Goal: Task Accomplishment & Management: Use online tool/utility

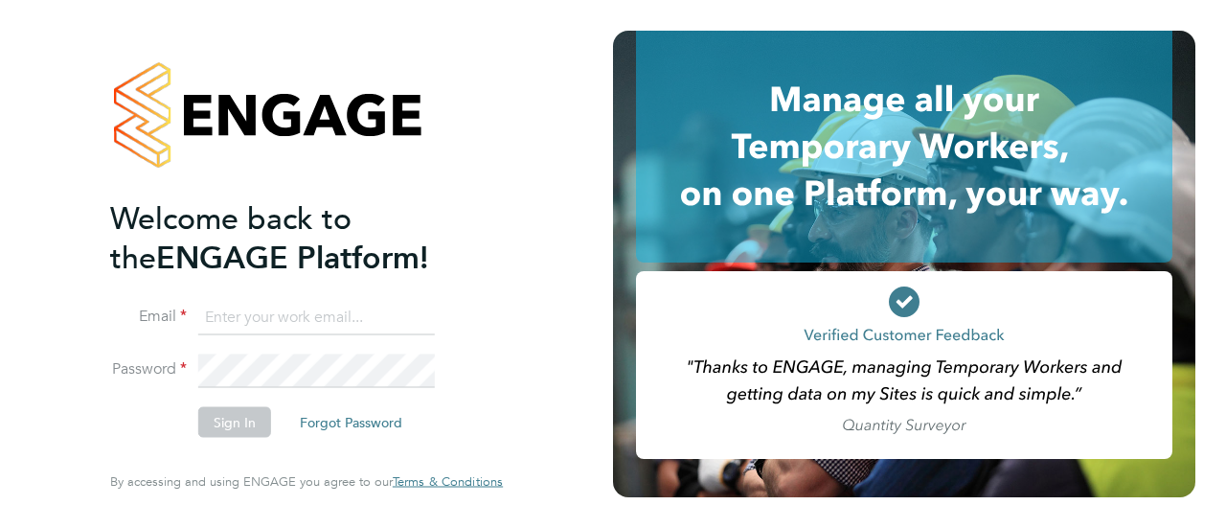
type input "andrew@axcis.co.uk"
click at [214, 417] on button "Sign In" at bounding box center [234, 422] width 73 height 31
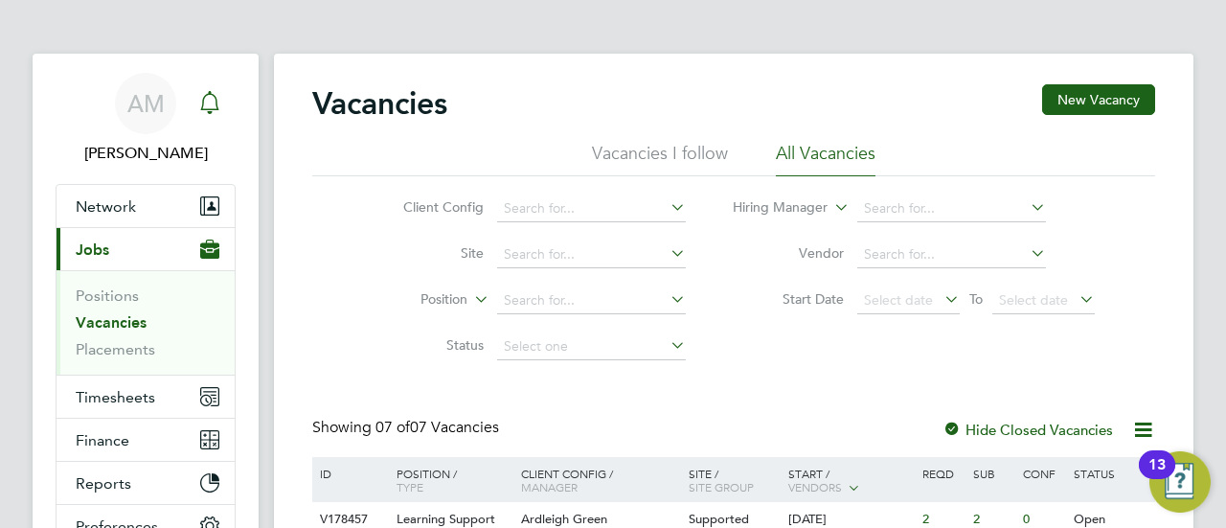
click at [215, 96] on icon "Main navigation" at bounding box center [209, 102] width 23 height 23
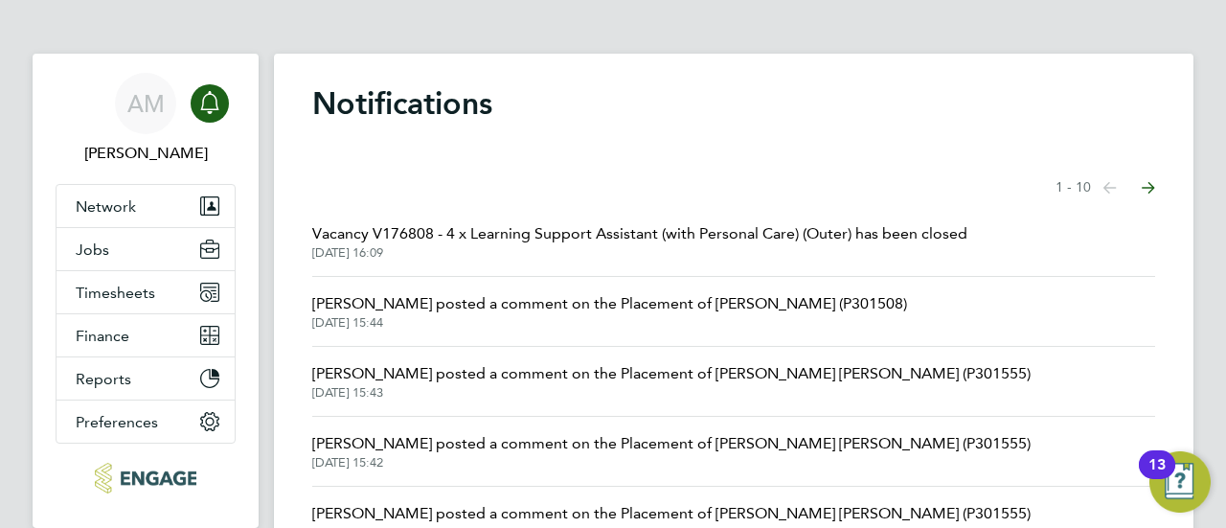
drag, startPoint x: 594, startPoint y: 141, endPoint x: 646, endPoint y: 129, distance: 53.0
click at [594, 141] on div "Notifications Showing items 1 - 10 items Previous page Next page Vacancy V17680…" at bounding box center [734, 499] width 920 height 891
click at [622, 319] on span "26 Aug 2025, 15:44" at bounding box center [609, 322] width 595 height 15
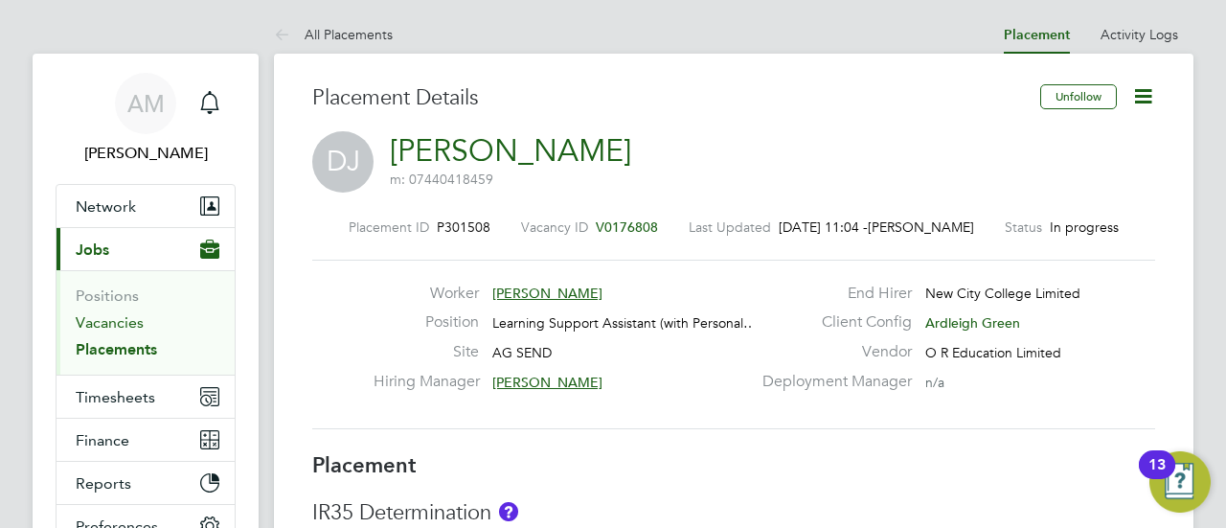
click at [119, 323] on link "Vacancies" at bounding box center [110, 322] width 68 height 18
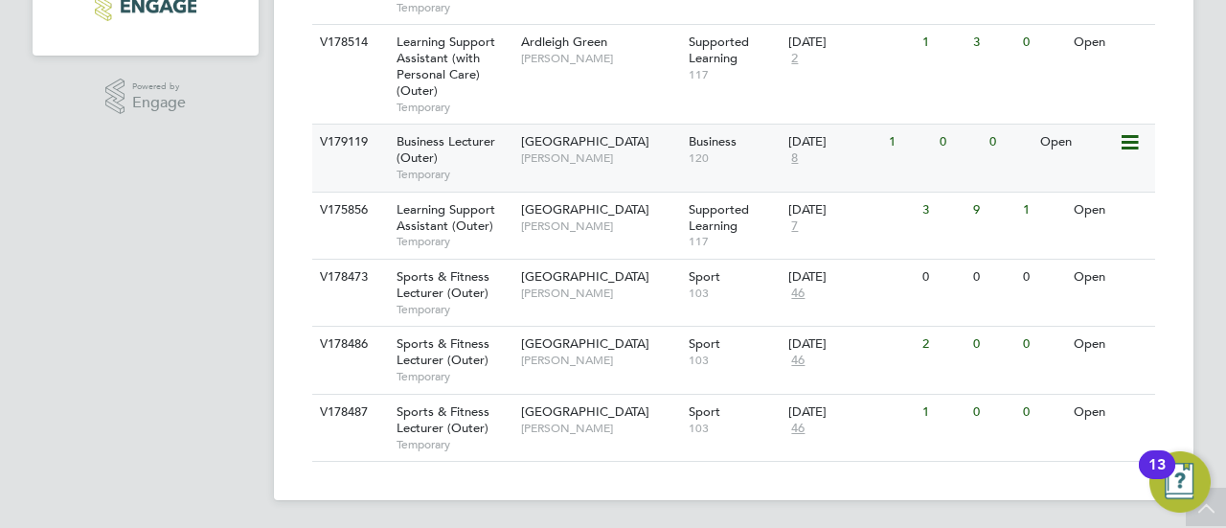
click at [575, 351] on div "Havering Sixth Form Campus Shaun Clifford" at bounding box center [600, 352] width 168 height 50
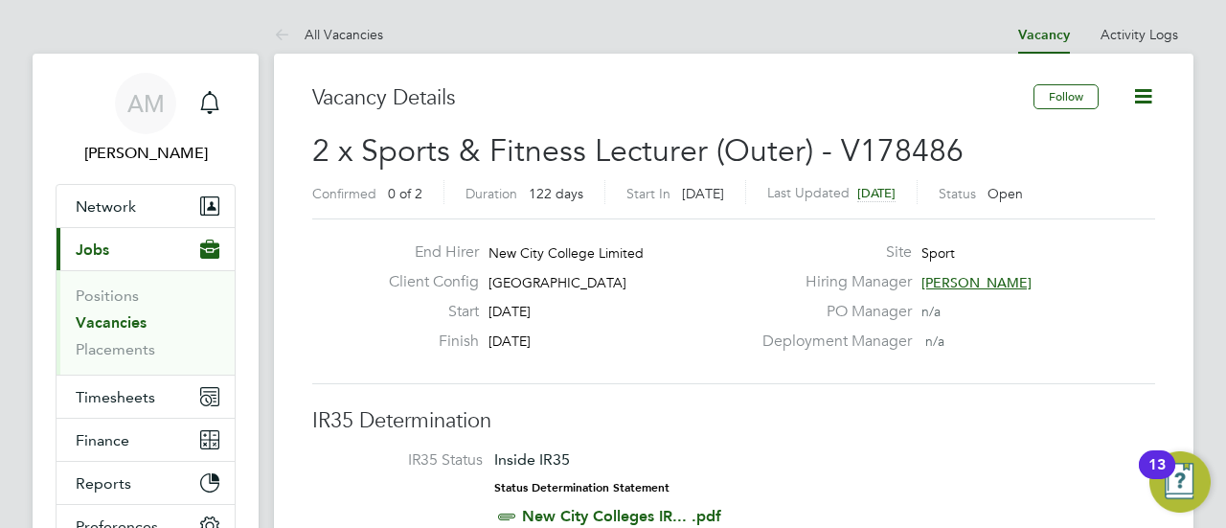
click at [100, 327] on link "Vacancies" at bounding box center [111, 322] width 71 height 18
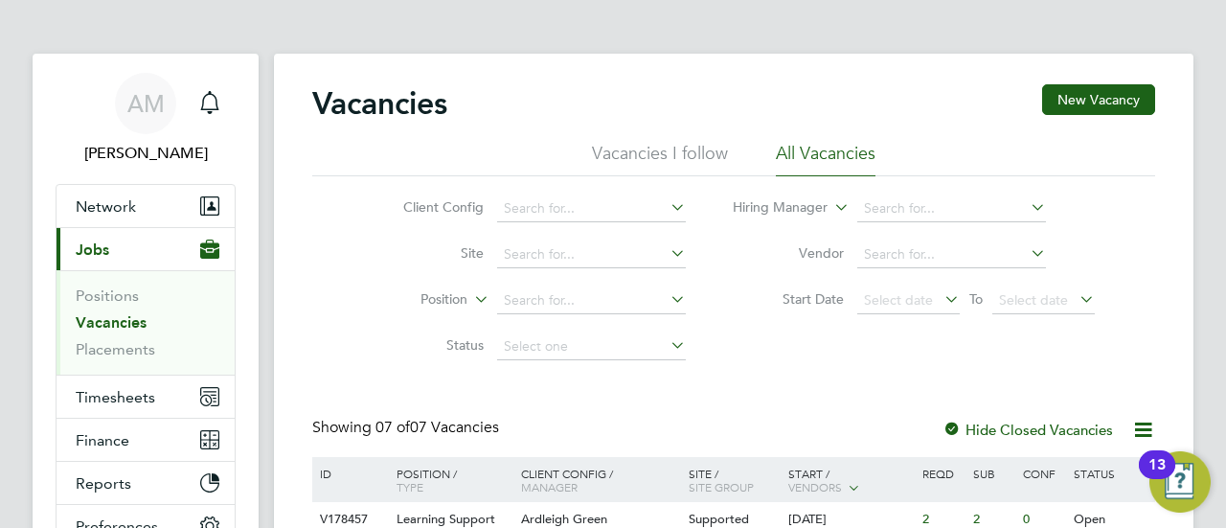
drag, startPoint x: 240, startPoint y: 342, endPoint x: 627, endPoint y: 66, distance: 475.3
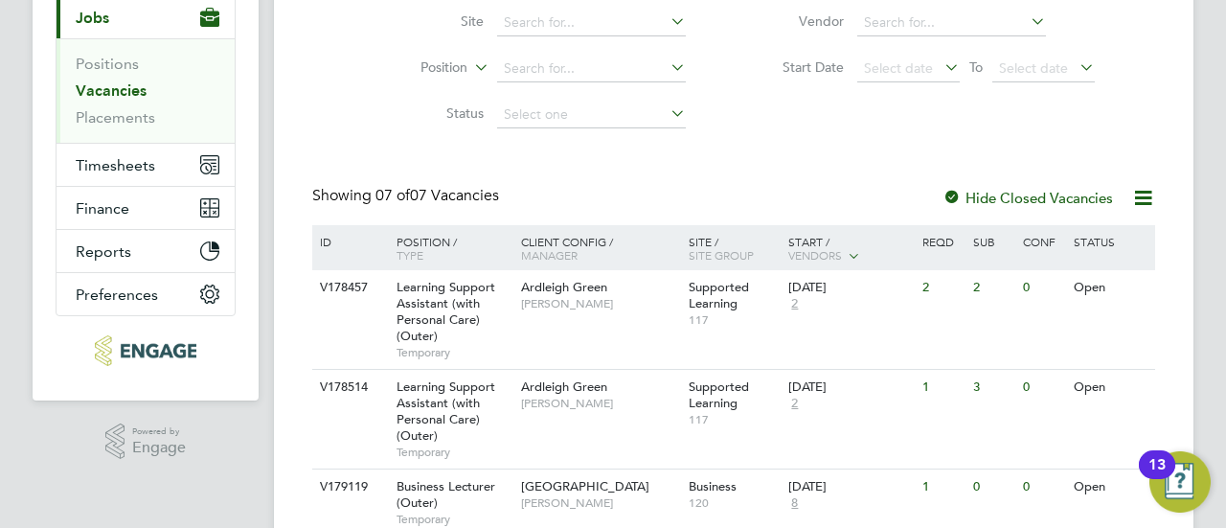
scroll to position [233, 0]
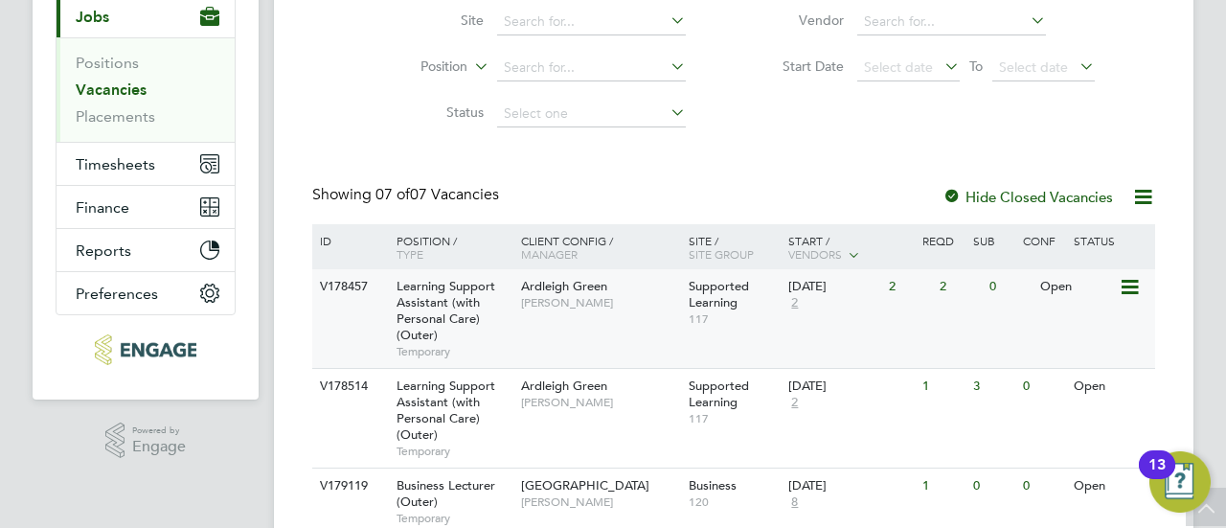
click at [546, 318] on div "Ardleigh Green Karen Marcelline" at bounding box center [600, 294] width 168 height 50
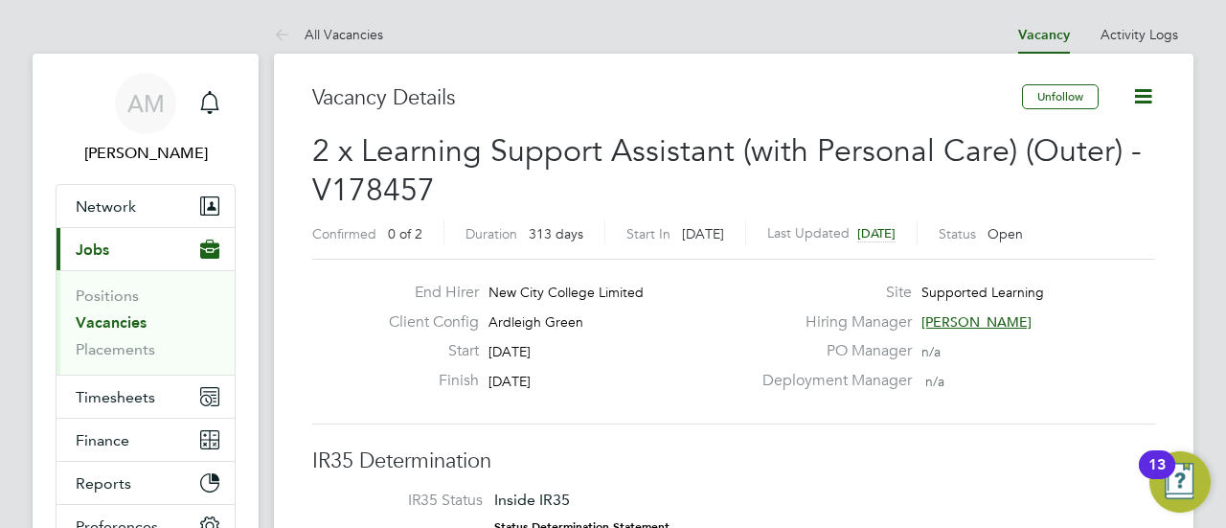
drag, startPoint x: 776, startPoint y: 368, endPoint x: 658, endPoint y: 365, distance: 117.9
click at [658, 365] on div "Start 01 Sep 2025" at bounding box center [562, 356] width 377 height 30
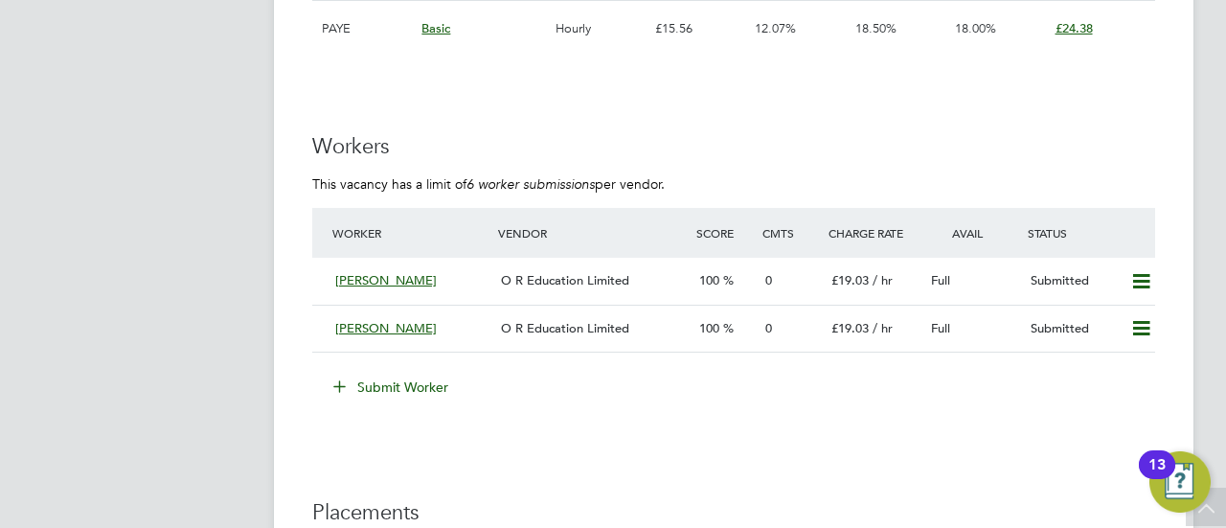
scroll to position [3660, 0]
click at [1141, 283] on icon at bounding box center [1141, 280] width 24 height 15
click at [960, 400] on li "Submit Worker" at bounding box center [733, 396] width 843 height 50
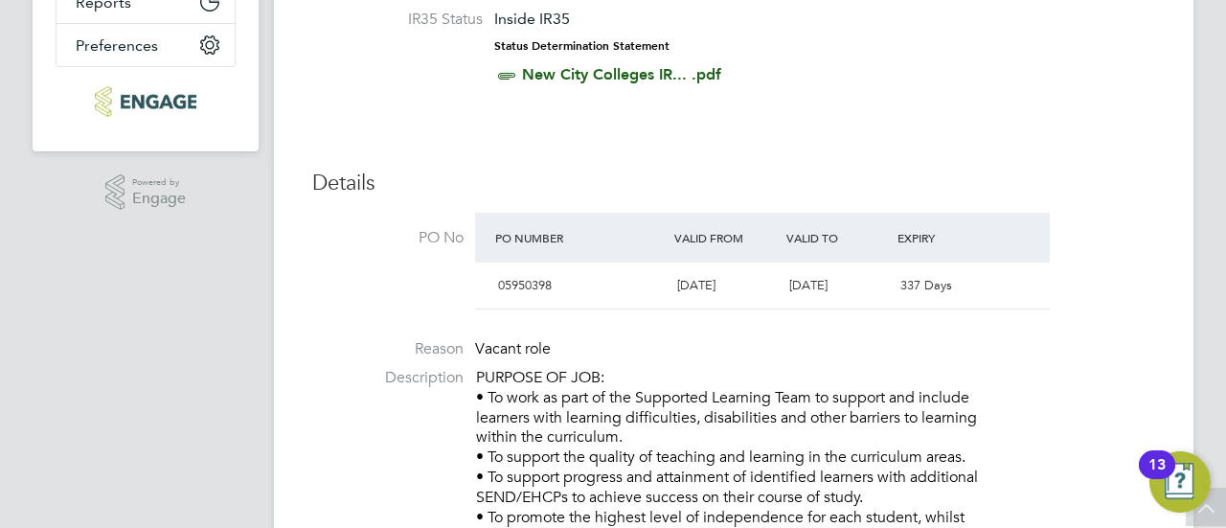
scroll to position [0, 0]
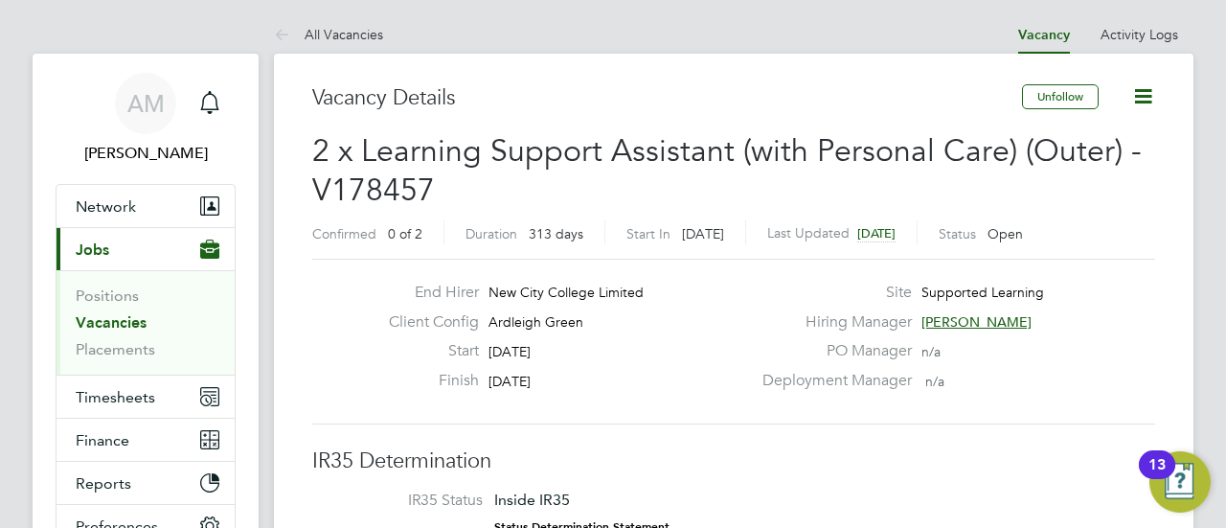
click at [114, 325] on link "Vacancies" at bounding box center [111, 322] width 71 height 18
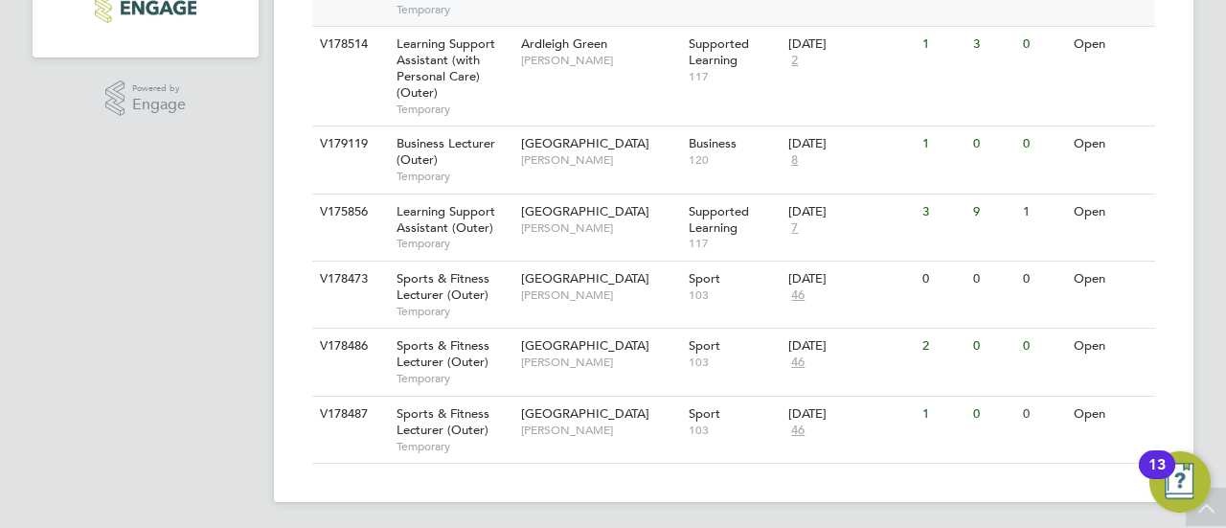
scroll to position [577, 0]
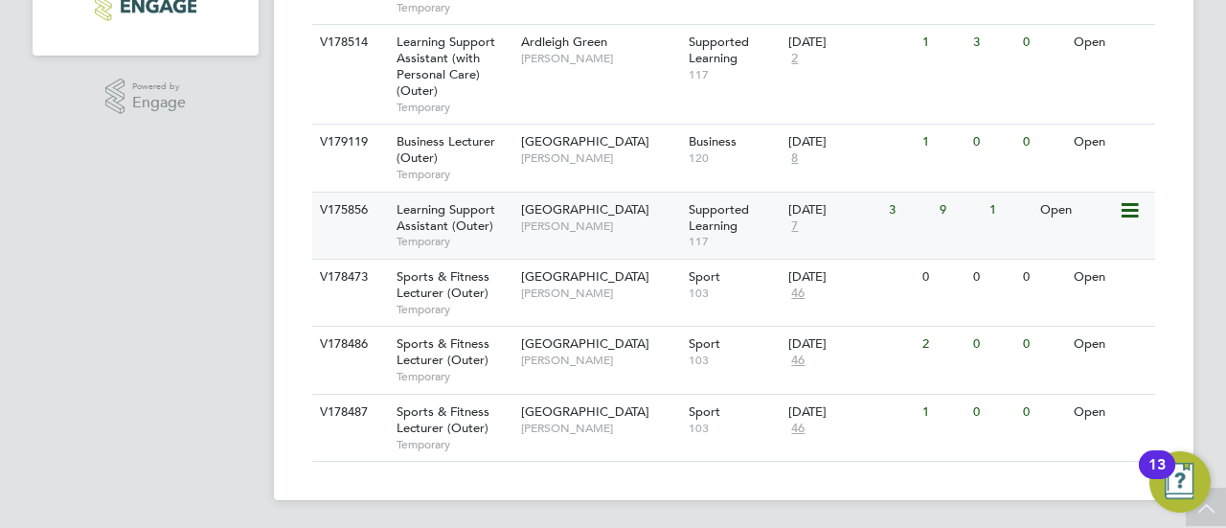
click at [571, 233] on div "Redbridge Campus Rachel Johnson" at bounding box center [600, 218] width 168 height 50
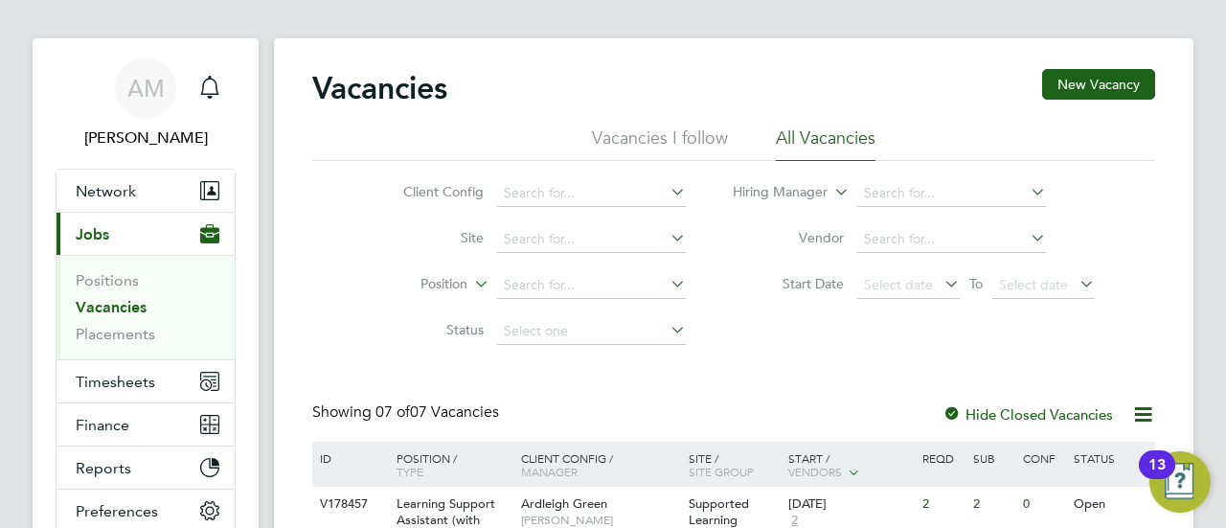
scroll to position [0, 0]
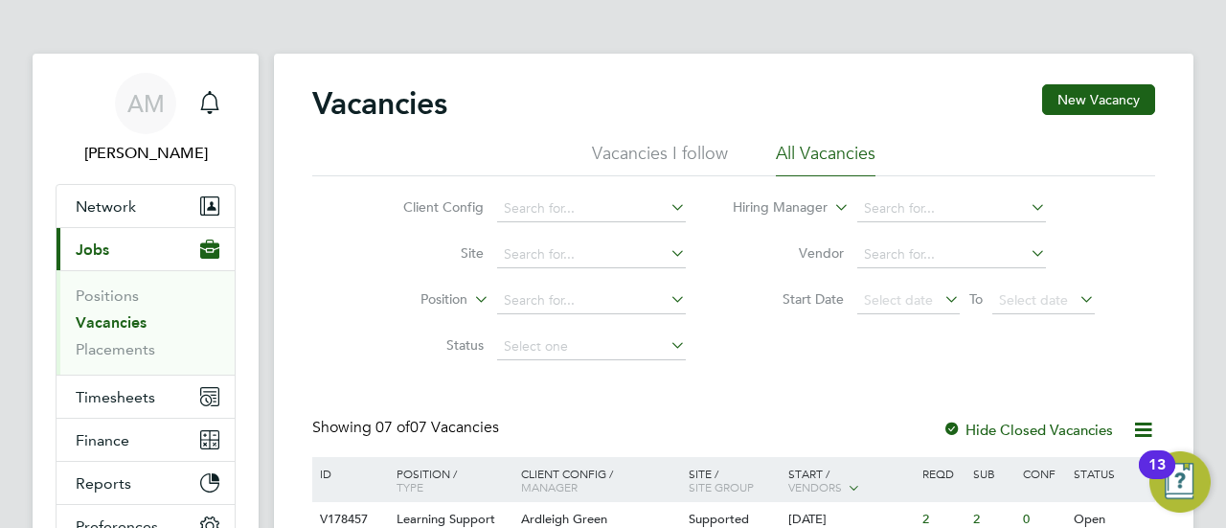
click at [538, 95] on div "Vacancies New Vacancy" at bounding box center [733, 112] width 843 height 57
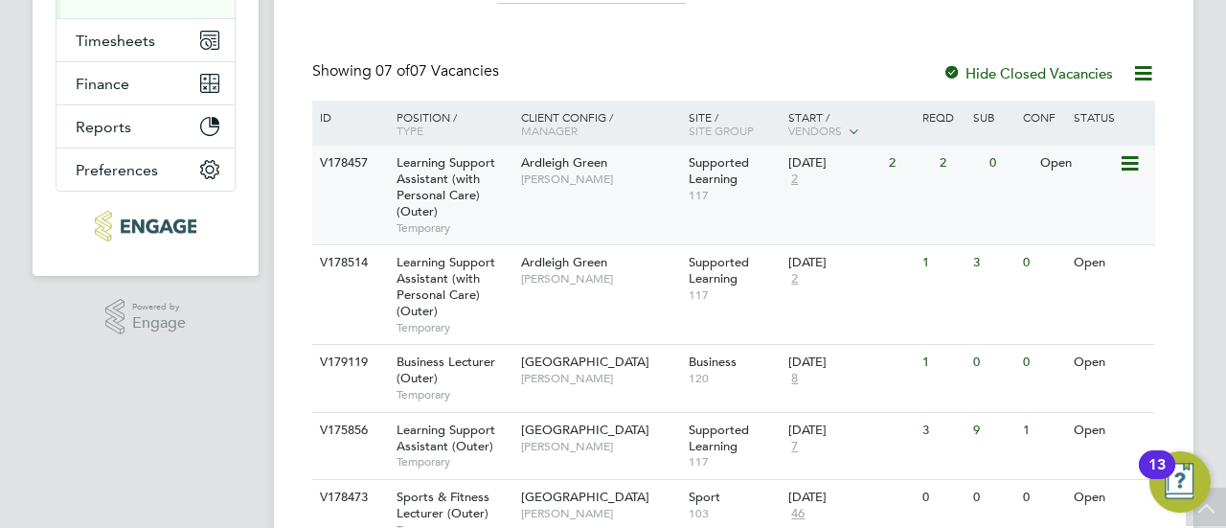
scroll to position [354, 0]
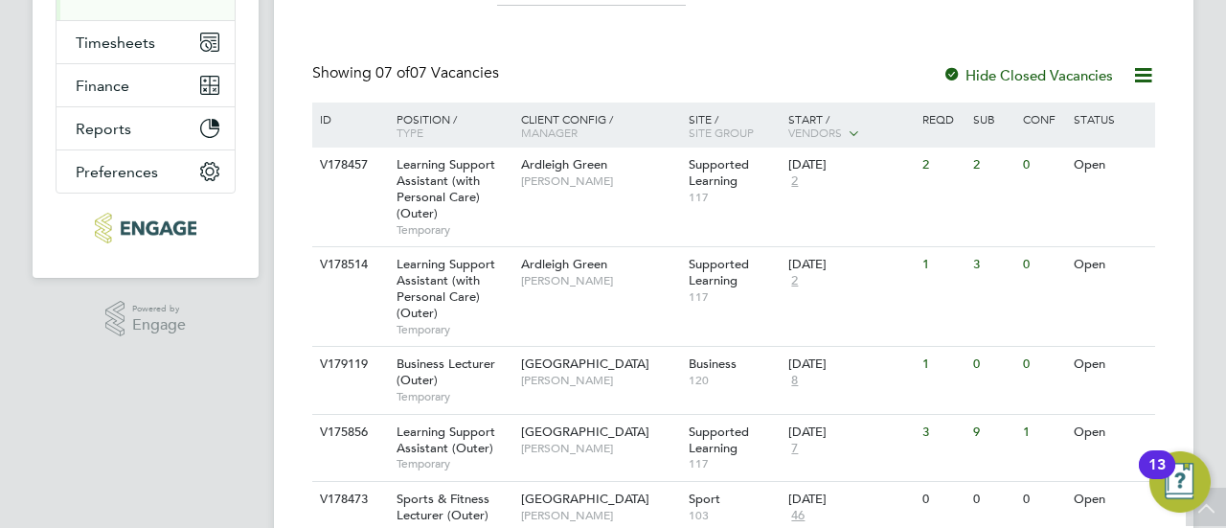
drag, startPoint x: 627, startPoint y: 325, endPoint x: 535, endPoint y: 51, distance: 289.0
click at [535, 51] on div "Vacancies New Vacancy Vacancies I follow All Vacancies Client Config Site Posit…" at bounding box center [733, 207] width 843 height 954
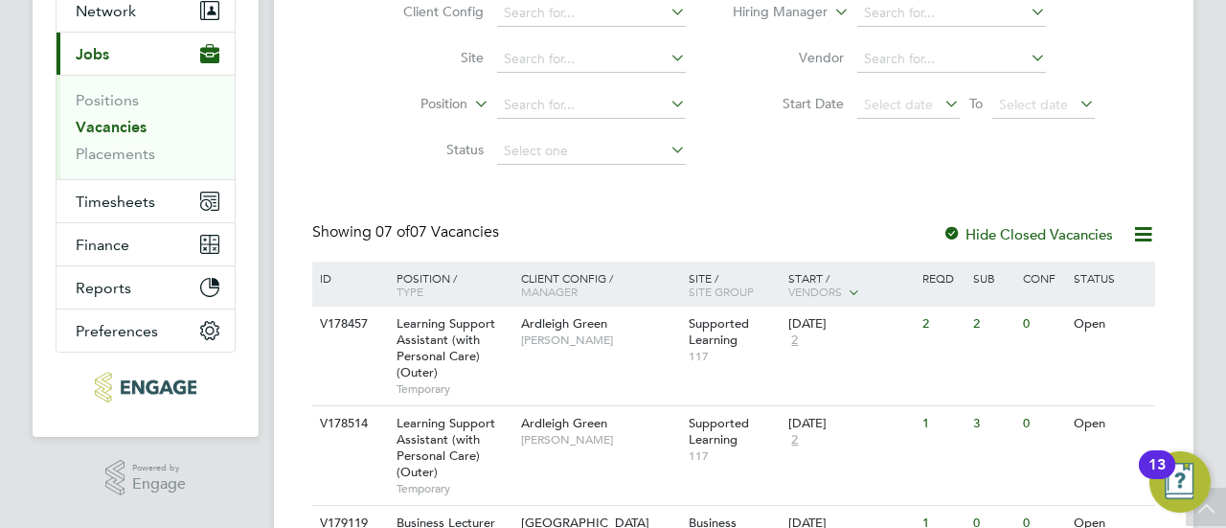
scroll to position [0, 0]
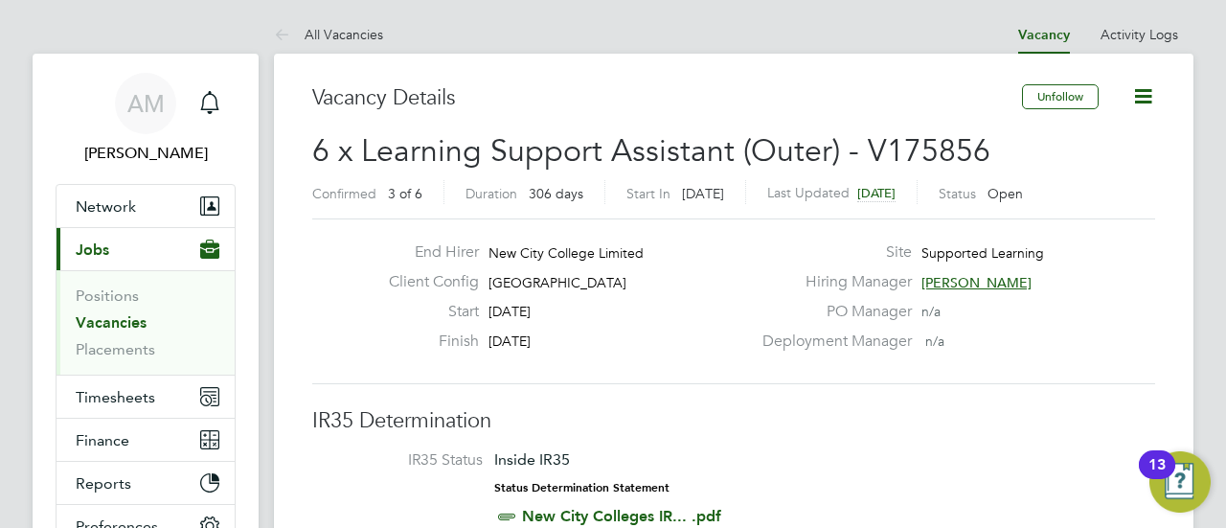
drag, startPoint x: 1030, startPoint y: 283, endPoint x: 927, endPoint y: 275, distance: 102.8
click at [927, 275] on div "Hiring Manager [PERSON_NAME]" at bounding box center [957, 287] width 412 height 30
click at [981, 281] on span "[PERSON_NAME]" at bounding box center [977, 282] width 110 height 17
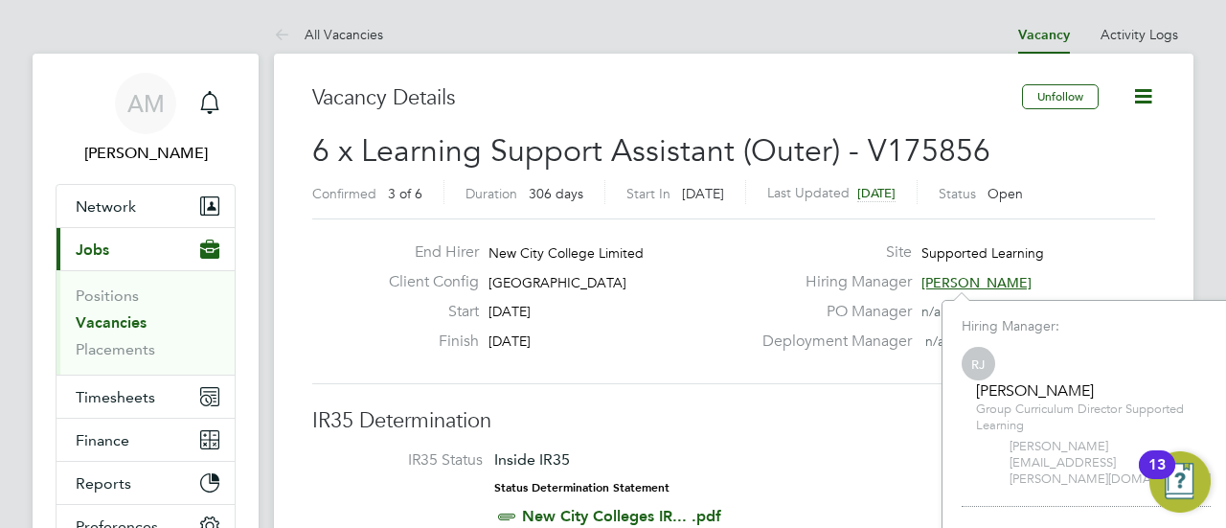
click at [1065, 393] on div "[PERSON_NAME]" at bounding box center [1093, 391] width 235 height 20
copy div "[PERSON_NAME]"
